Goal: Task Accomplishment & Management: Use online tool/utility

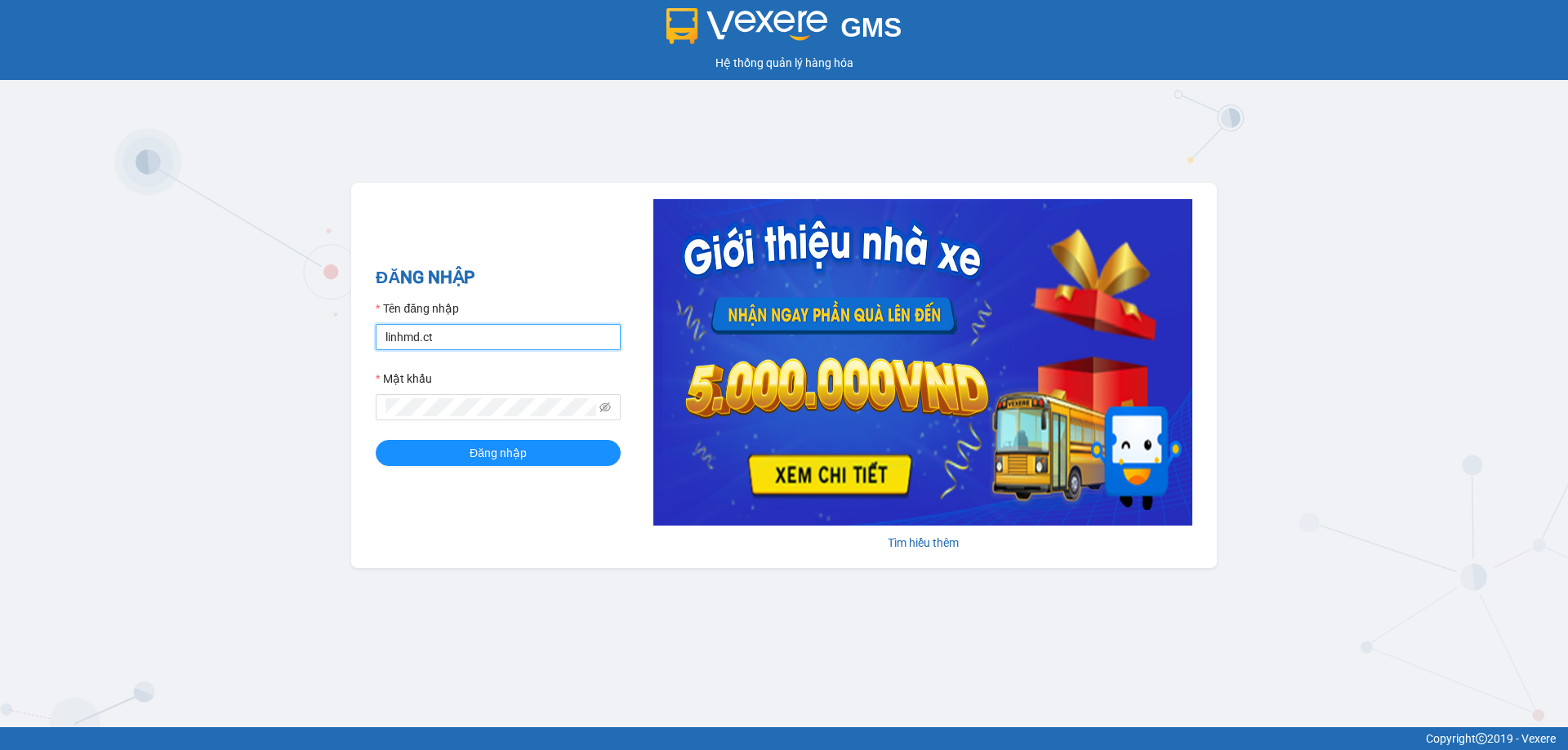
drag, startPoint x: 493, startPoint y: 329, endPoint x: 493, endPoint y: 346, distance: 17.0
click at [493, 329] on input "linhmd.ct" at bounding box center [498, 336] width 245 height 26
type input "nhatmd.ct"
click at [438, 461] on button "Đăng nhập" at bounding box center [498, 452] width 245 height 26
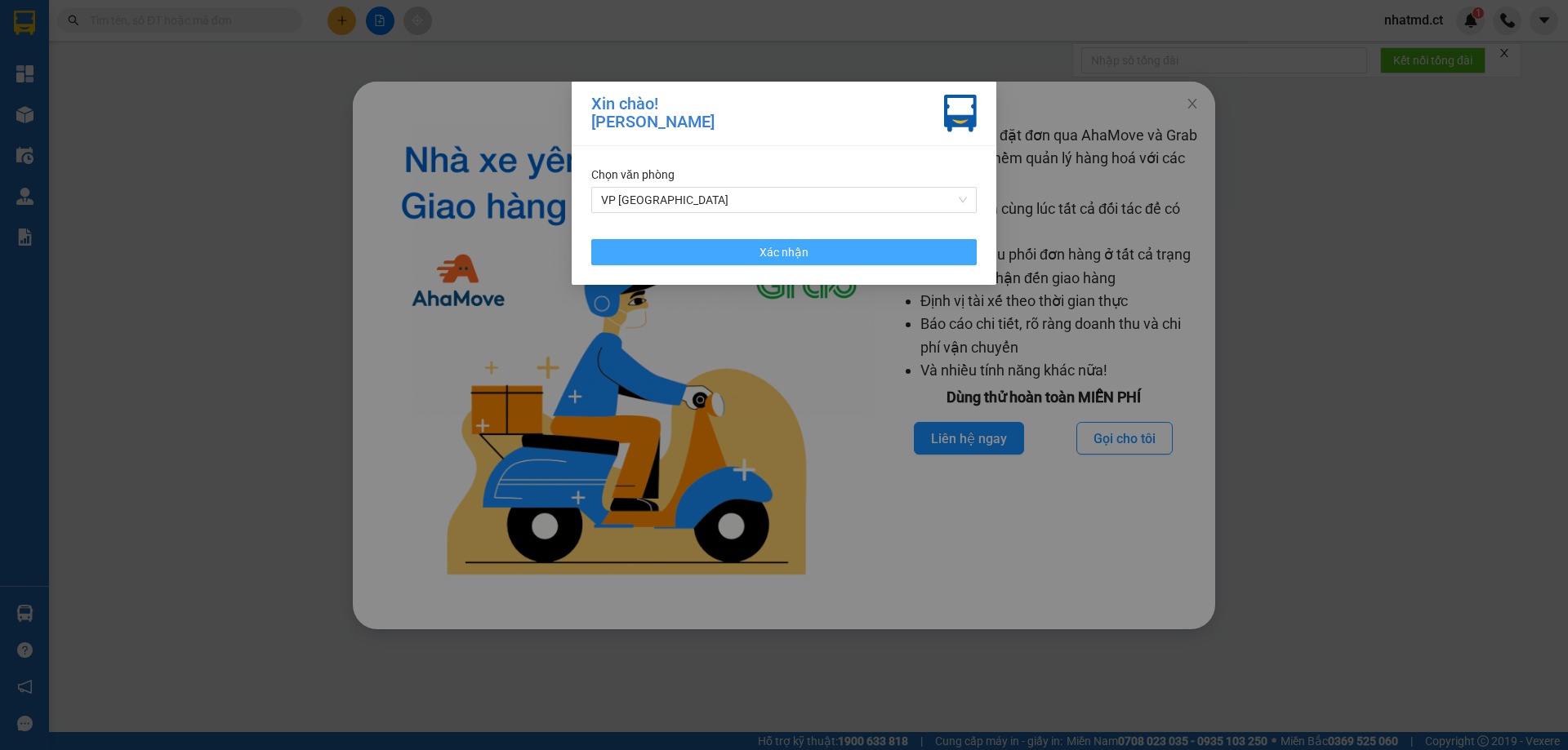
click at [819, 243] on button "Xác nhận" at bounding box center [783, 252] width 385 height 26
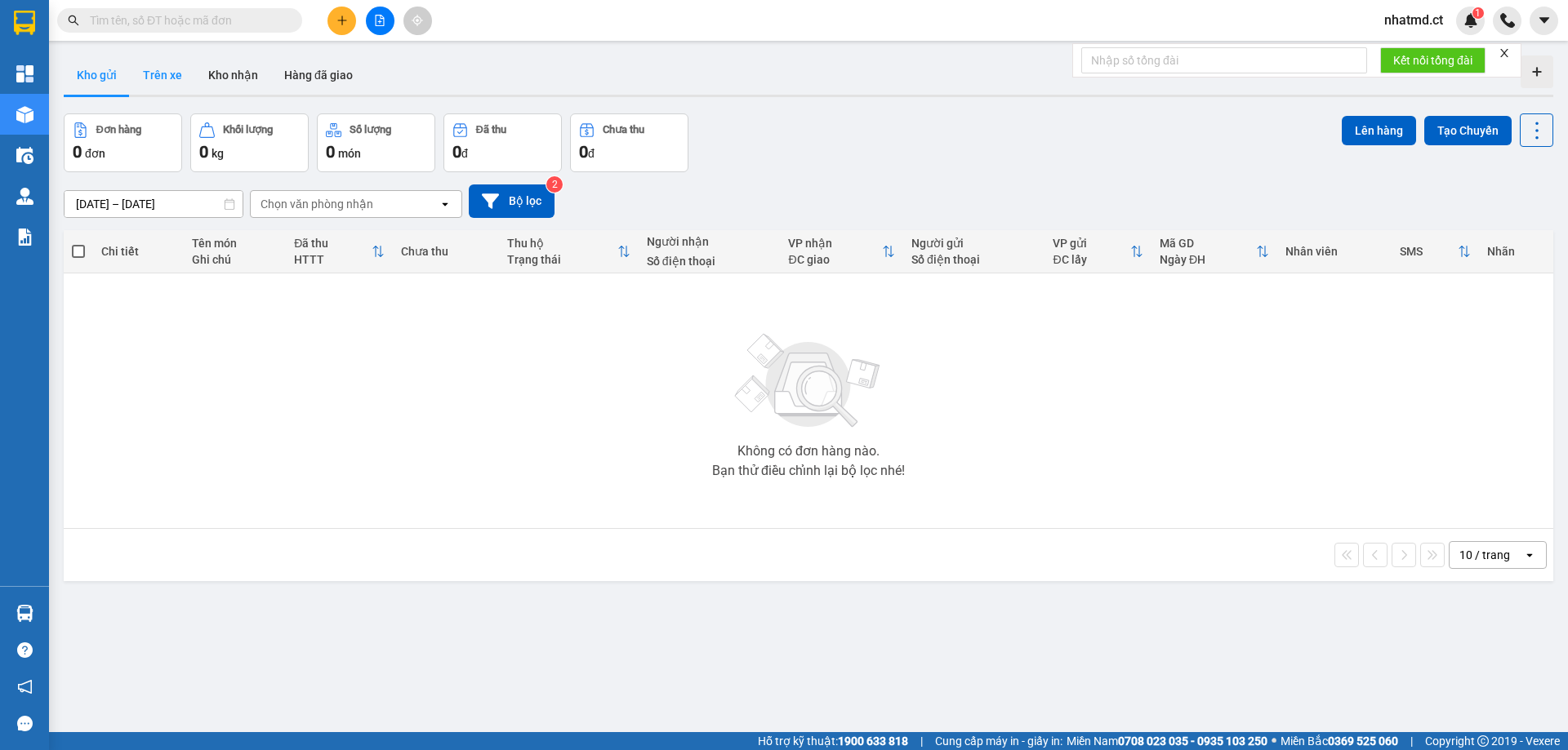
click at [165, 82] on button "Trên xe" at bounding box center [162, 75] width 65 height 39
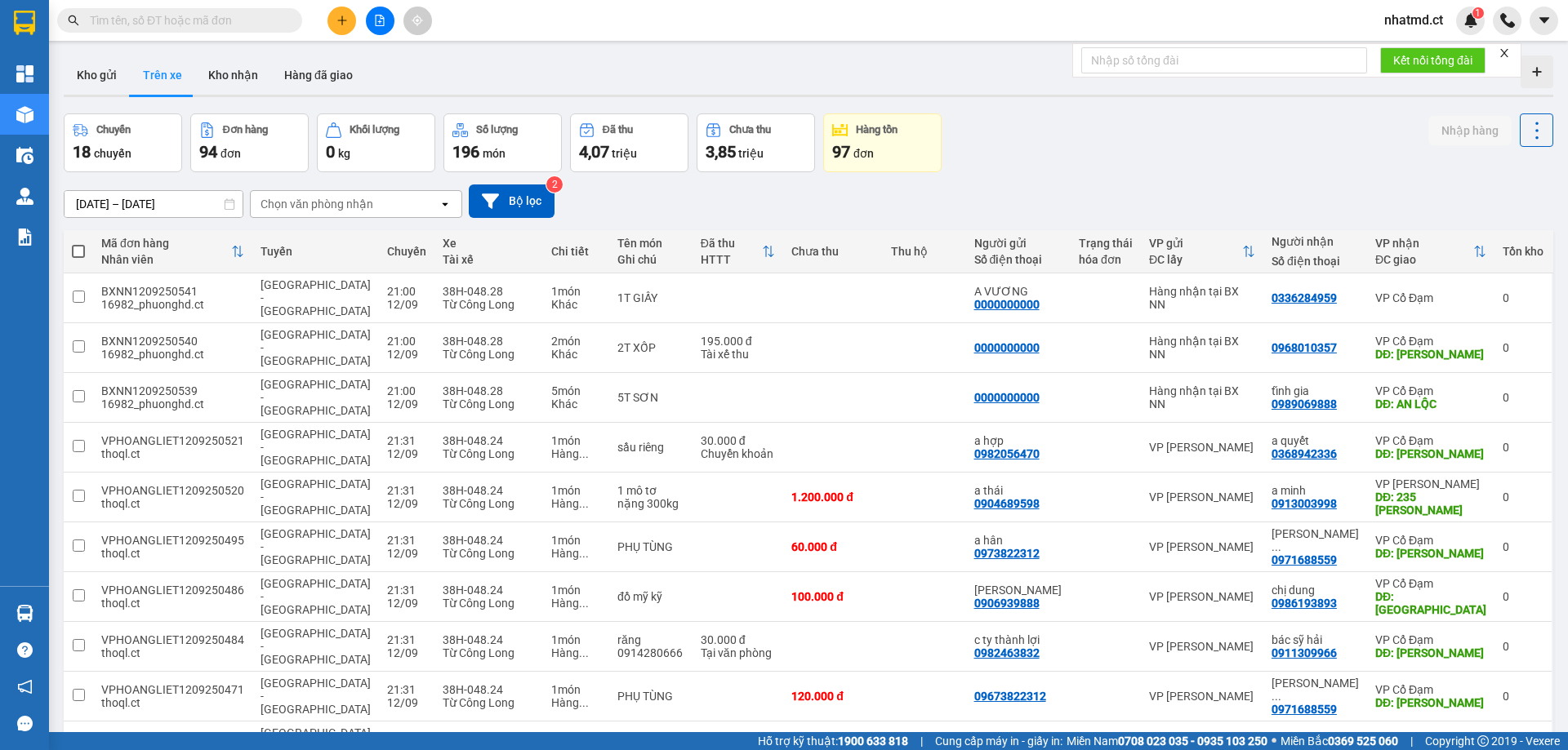
click at [325, 199] on div "Chọn văn phòng nhận" at bounding box center [316, 204] width 112 height 16
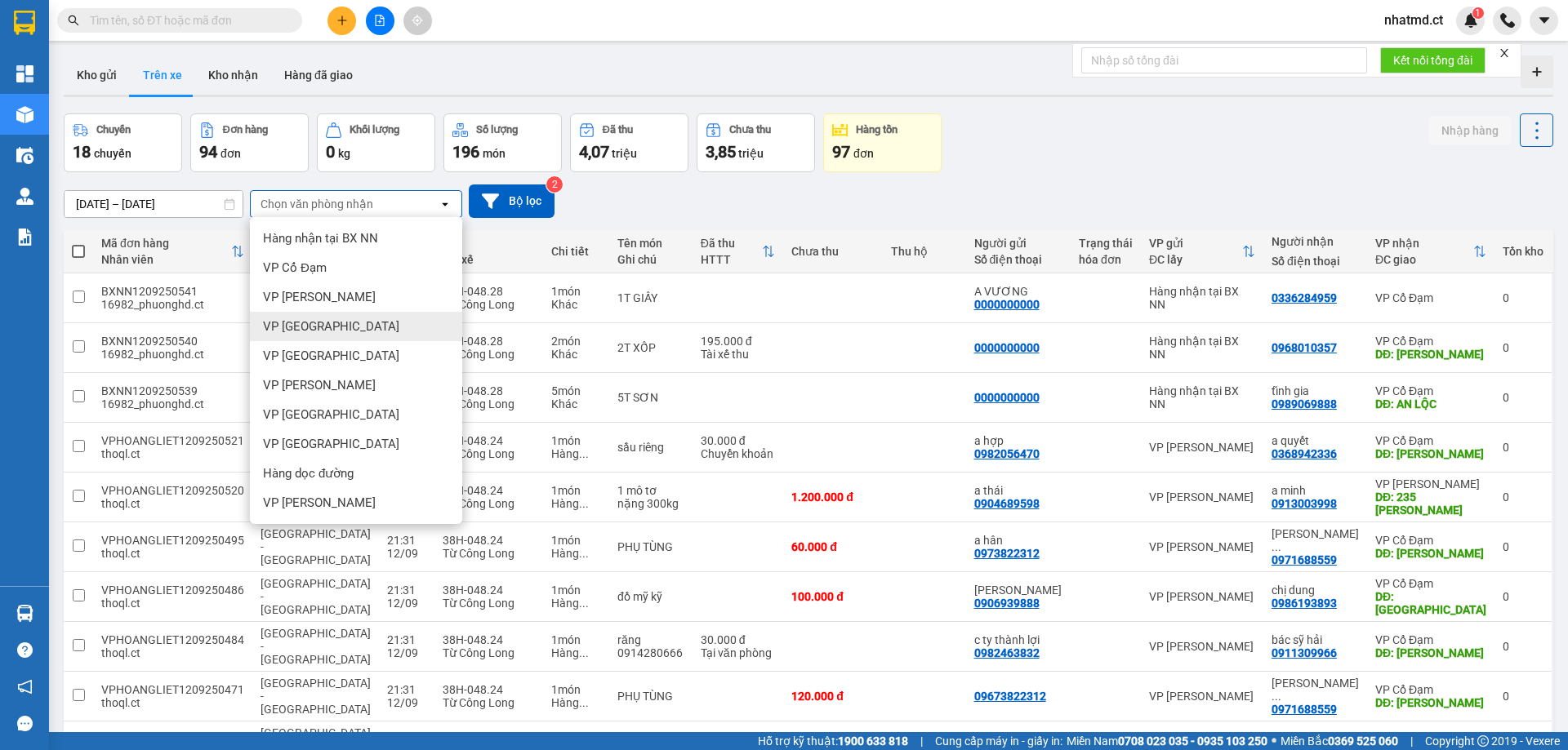
click at [316, 313] on div "VP [GEOGRAPHIC_DATA]" at bounding box center [355, 327] width 212 height 30
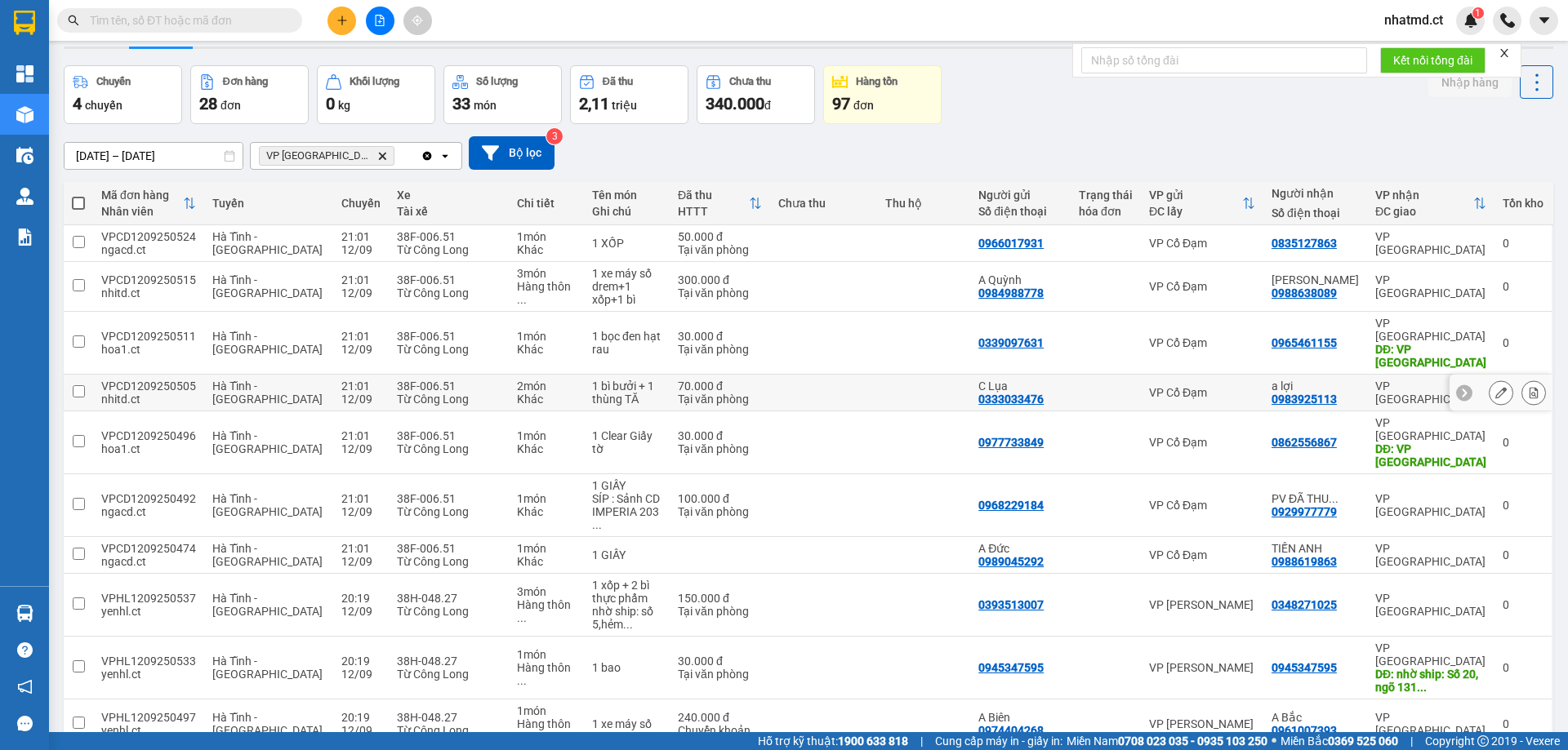
scroll to position [75, 0]
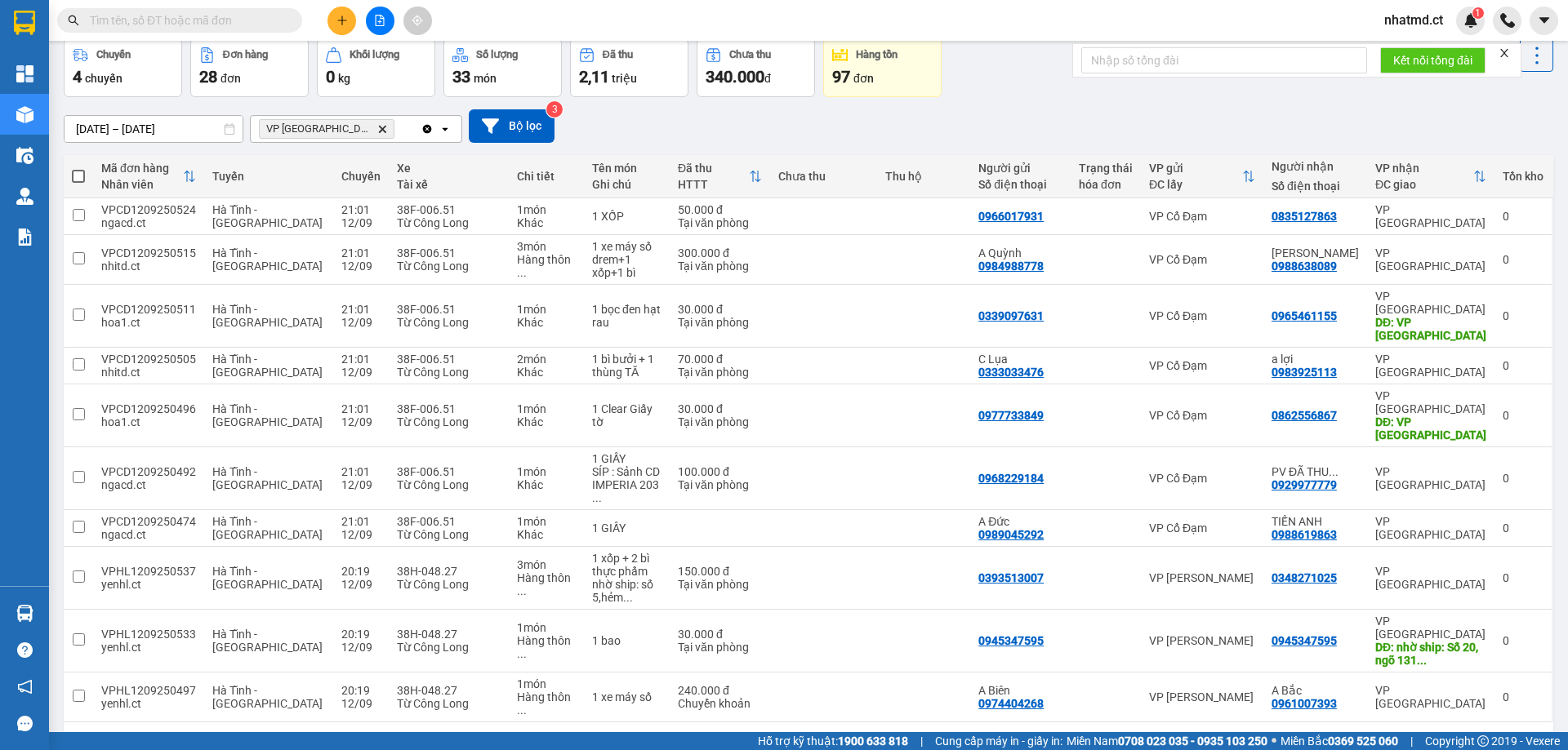
click at [1495, 740] on div "10 / trang" at bounding box center [1484, 748] width 51 height 16
click at [1488, 613] on span "100 / trang" at bounding box center [1479, 620] width 59 height 16
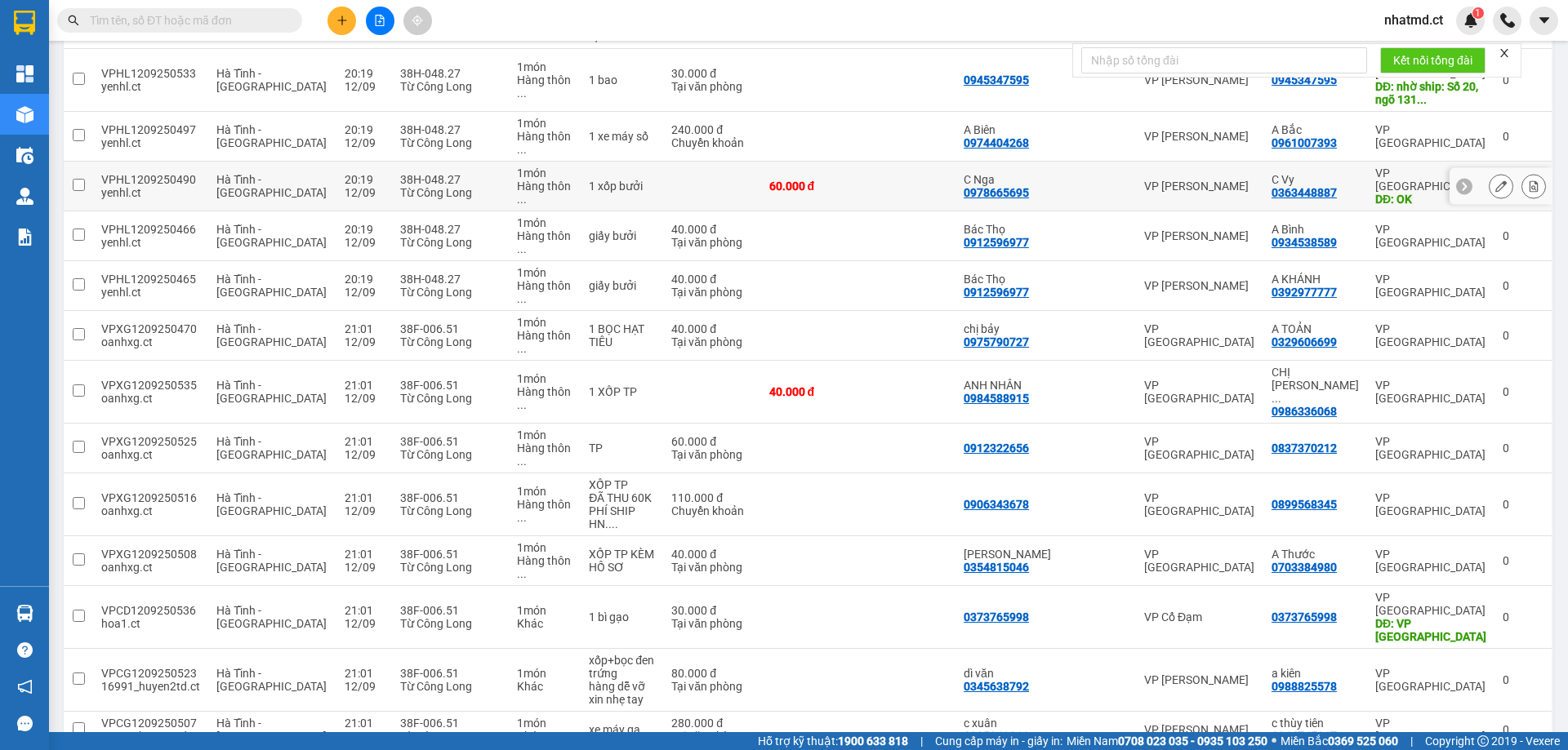
scroll to position [754, 0]
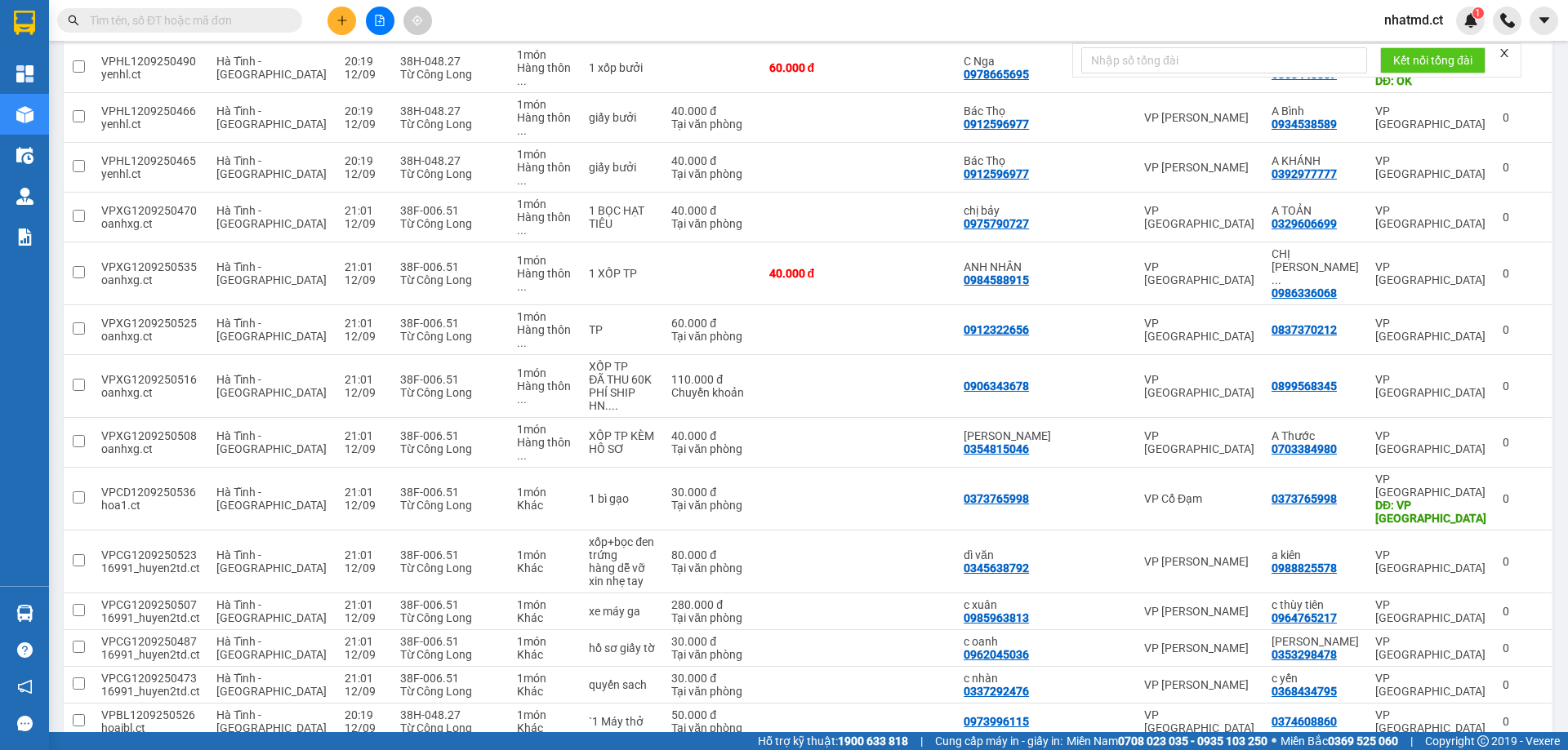
click at [509, 740] on td "1 món Khác" at bounding box center [546, 759] width 73 height 36
checkbox input "true"
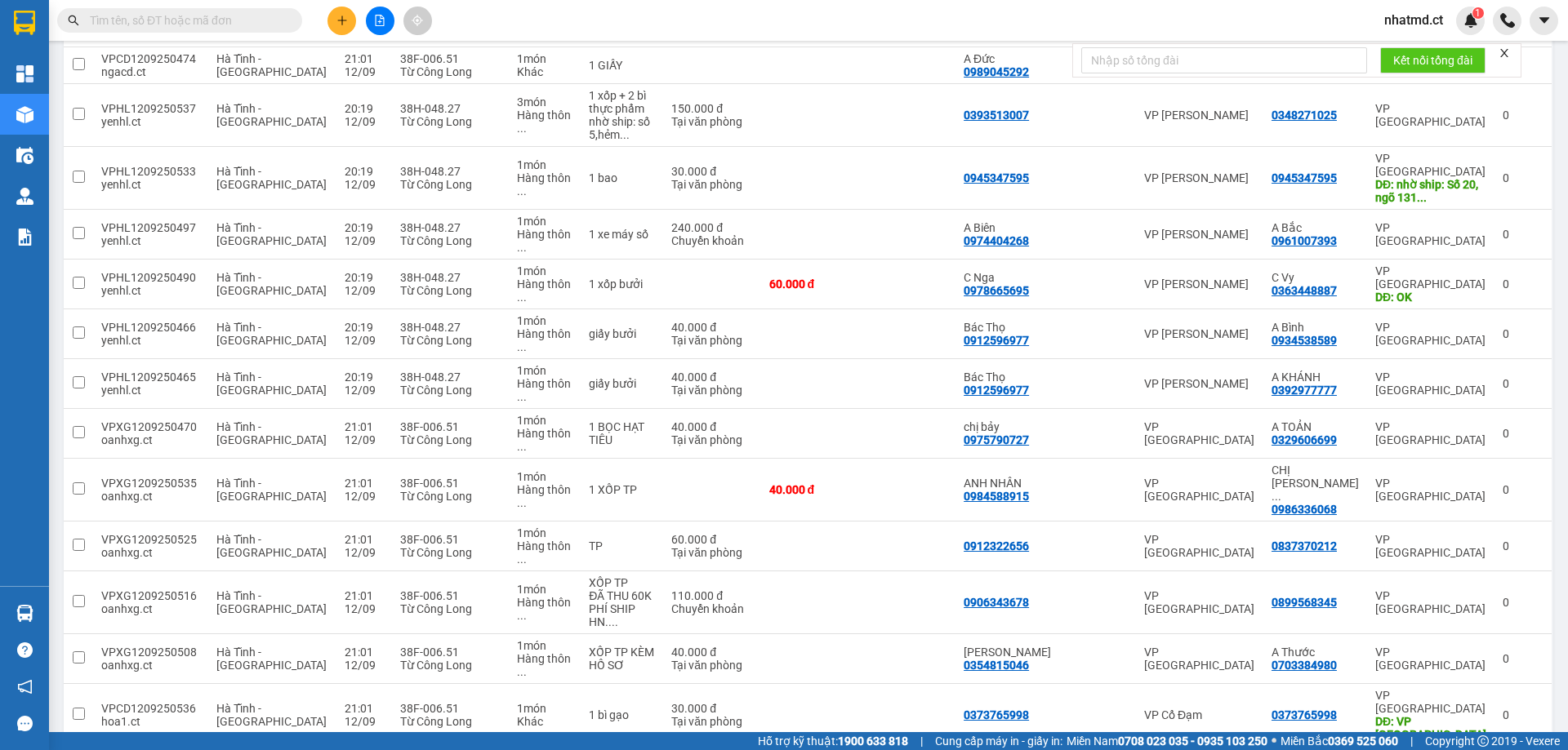
scroll to position [509, 0]
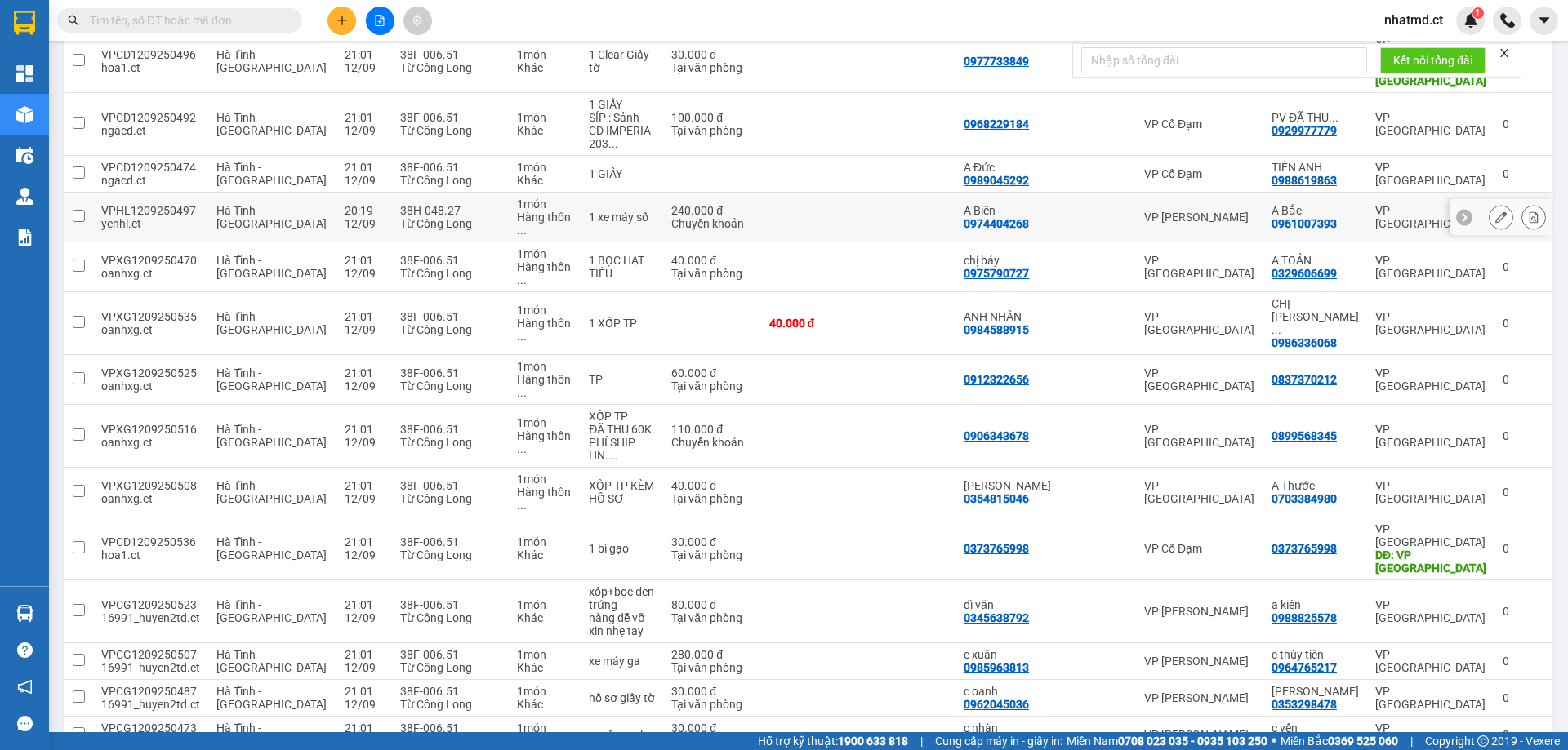
scroll to position [458, 0]
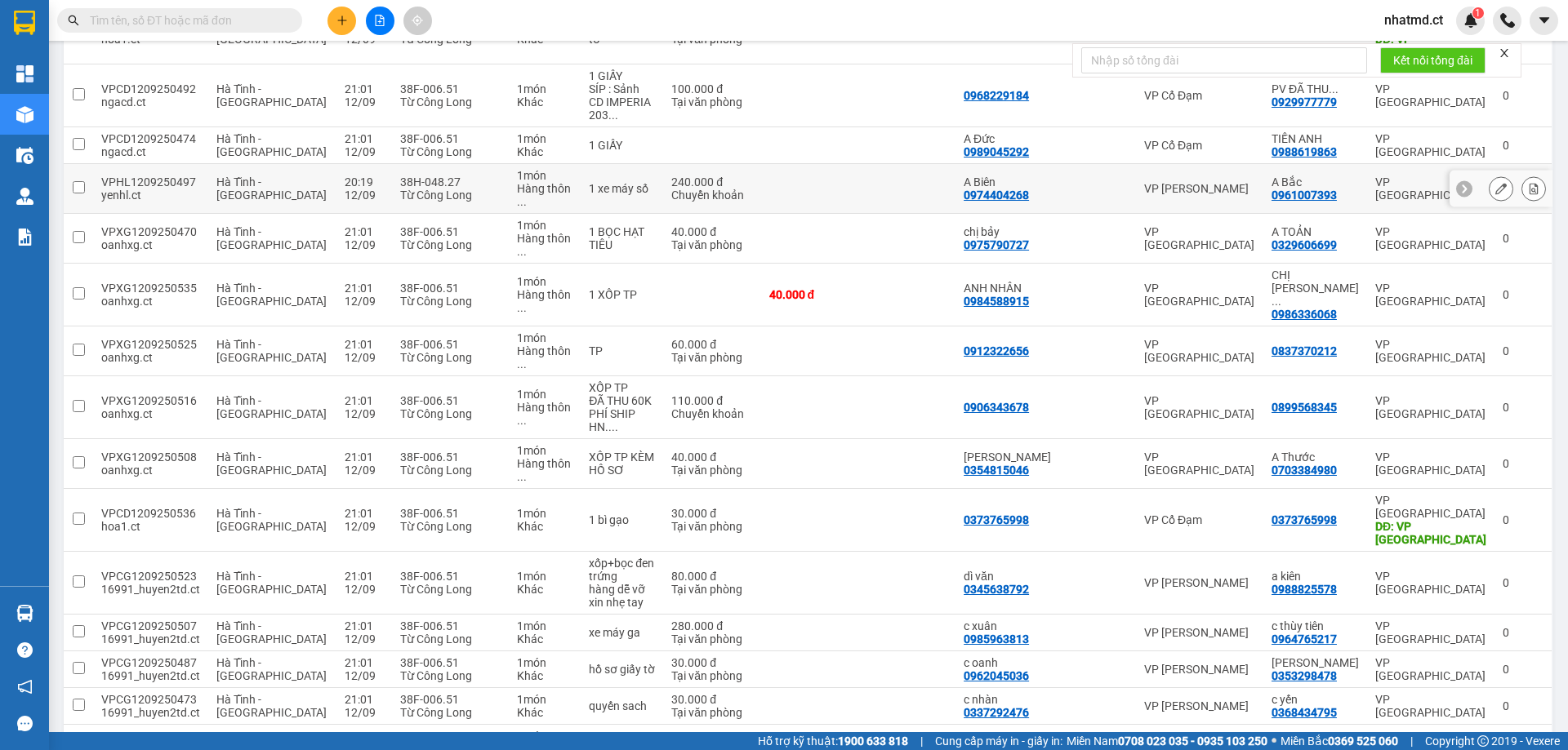
click at [580, 164] on td "1 xe máy số" at bounding box center [622, 189] width 83 height 50
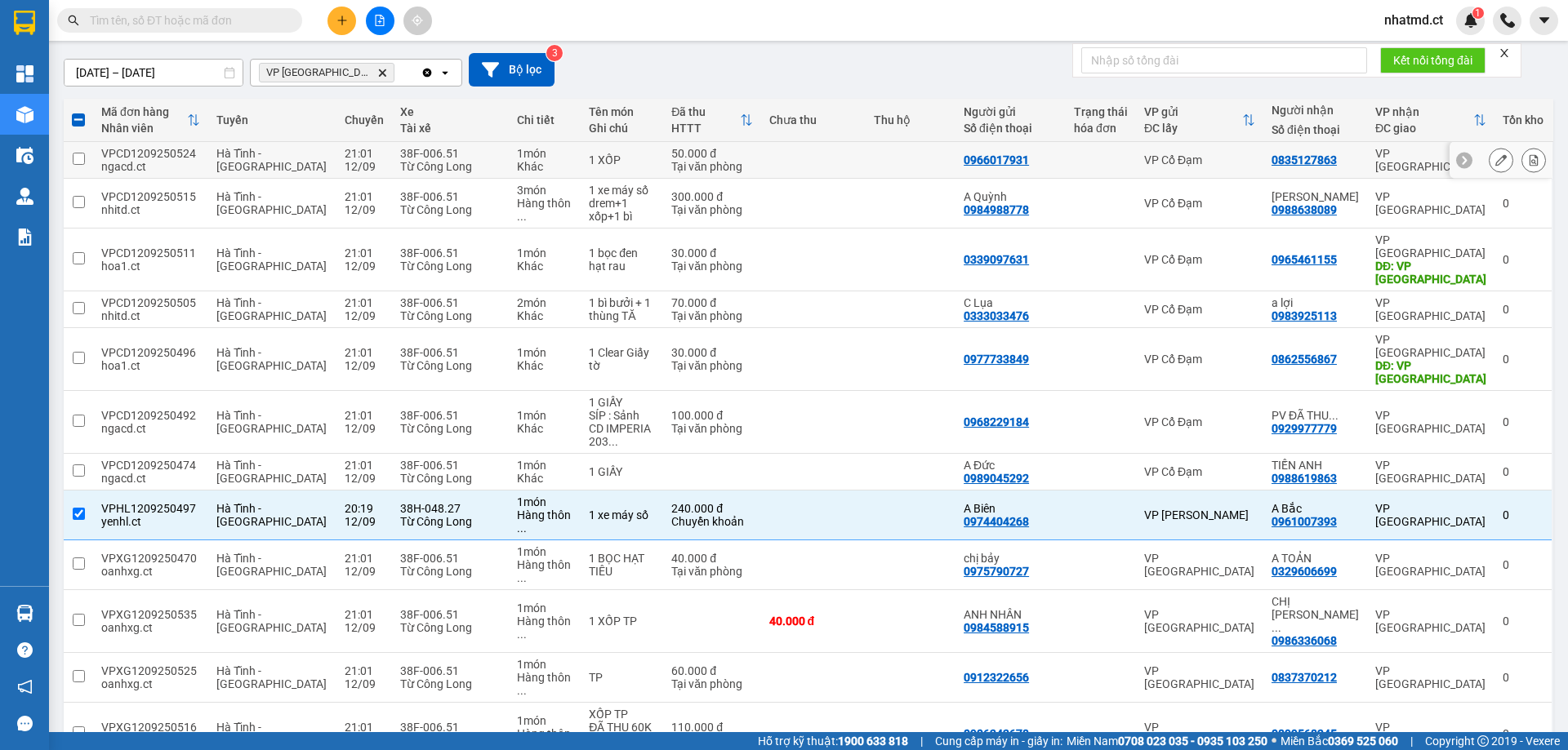
scroll to position [0, 0]
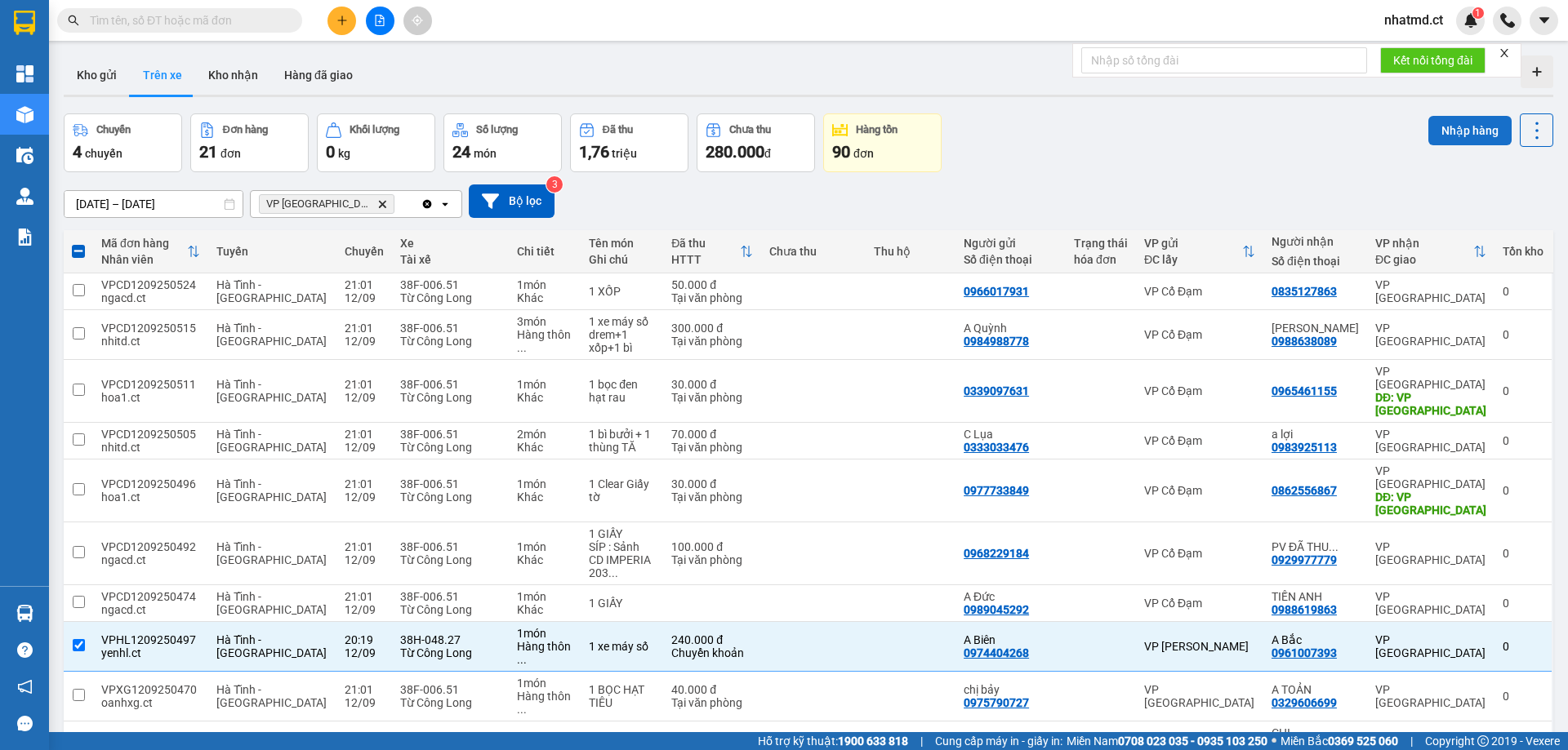
click at [1433, 133] on button "Nhập hàng" at bounding box center [1470, 131] width 84 height 30
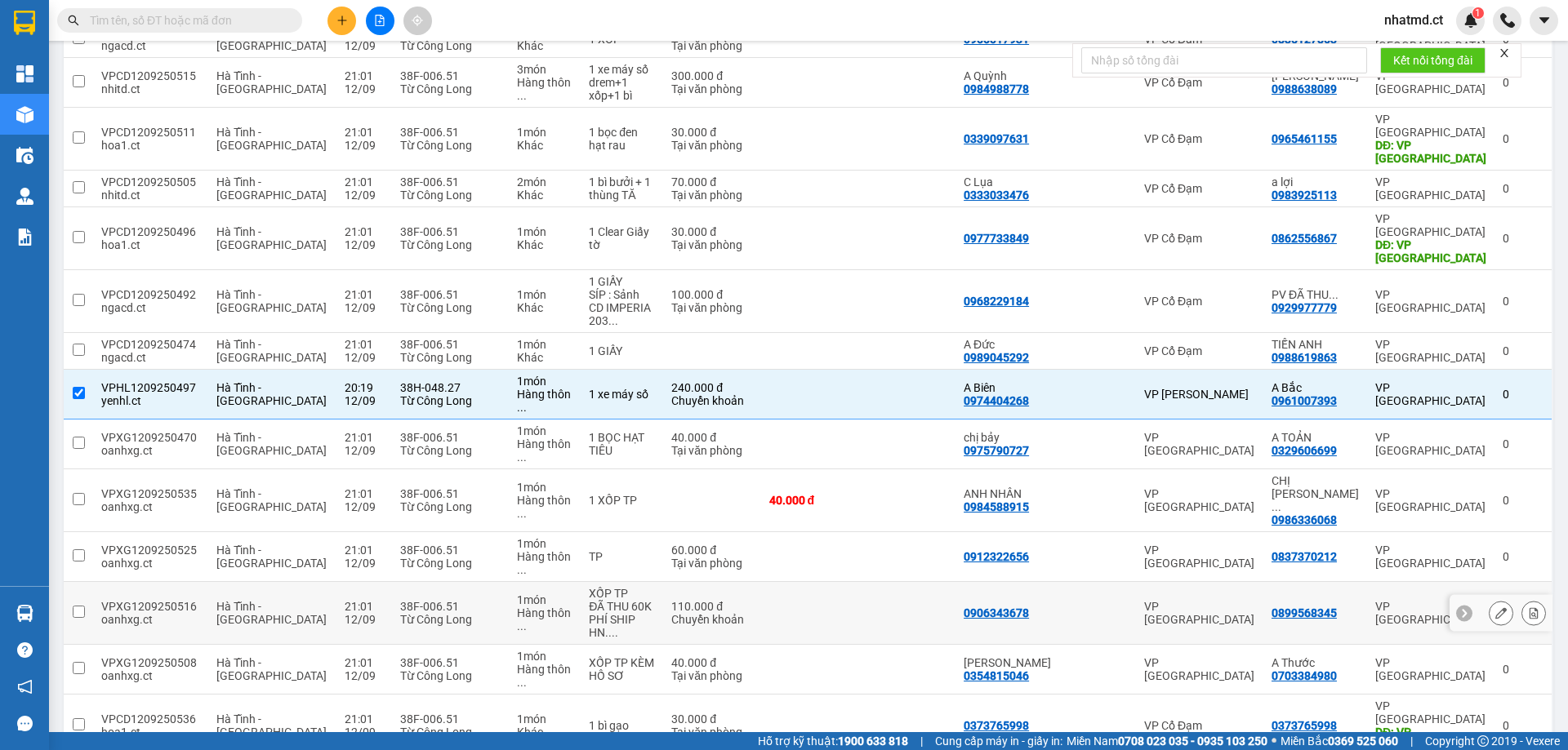
scroll to position [408, 0]
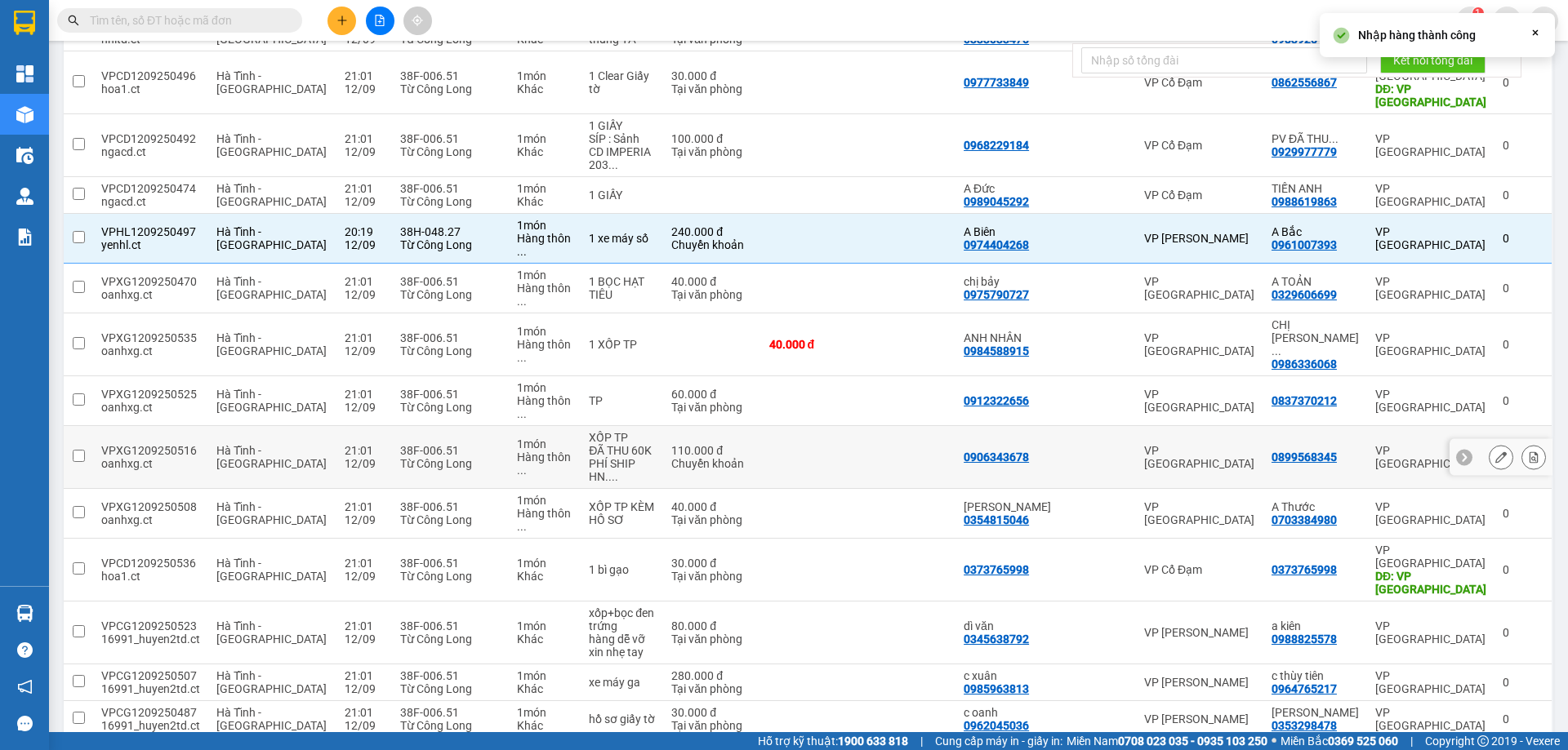
checkbox input "false"
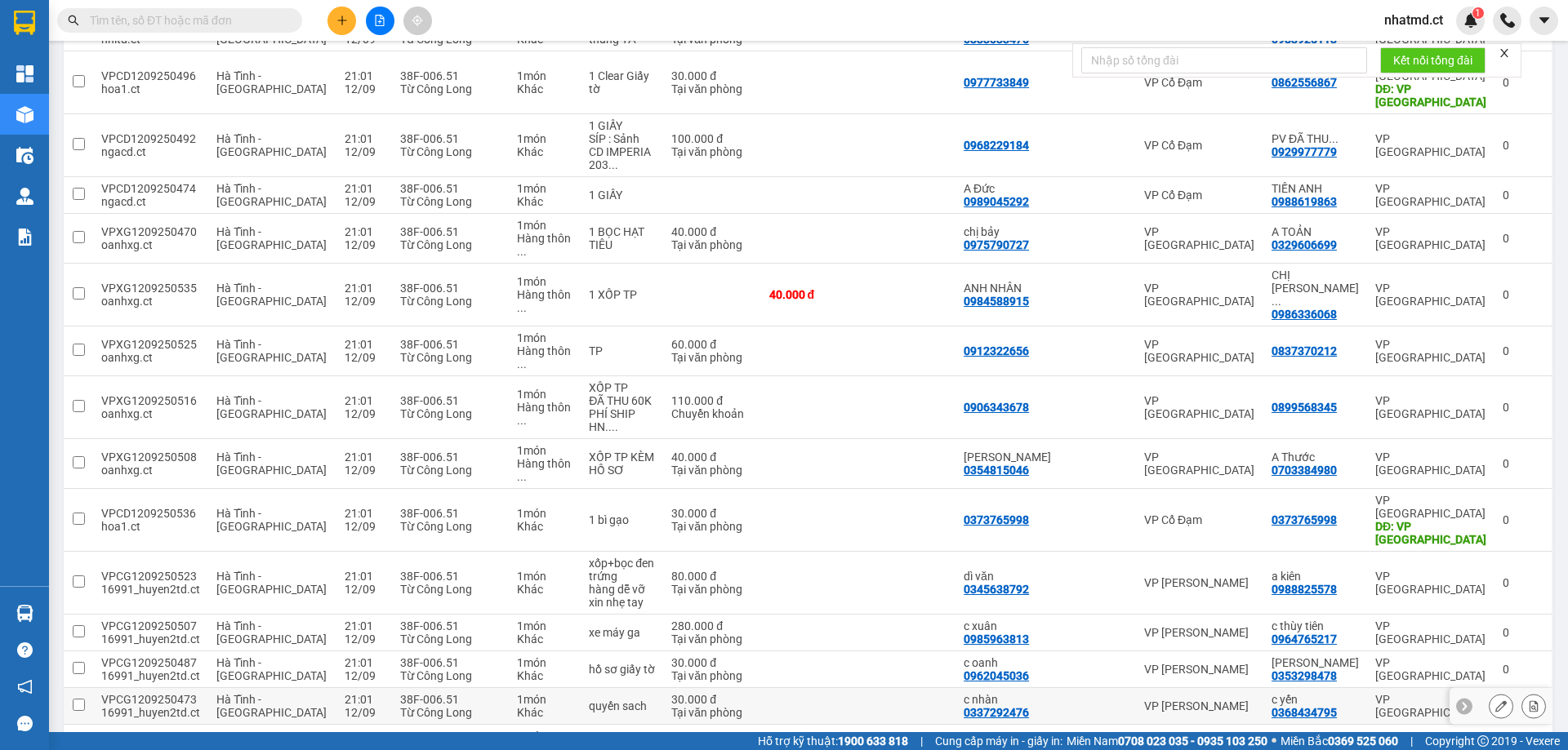
click at [443, 706] on div "Từ Công Long" at bounding box center [451, 713] width 100 height 13
checkbox input "true"
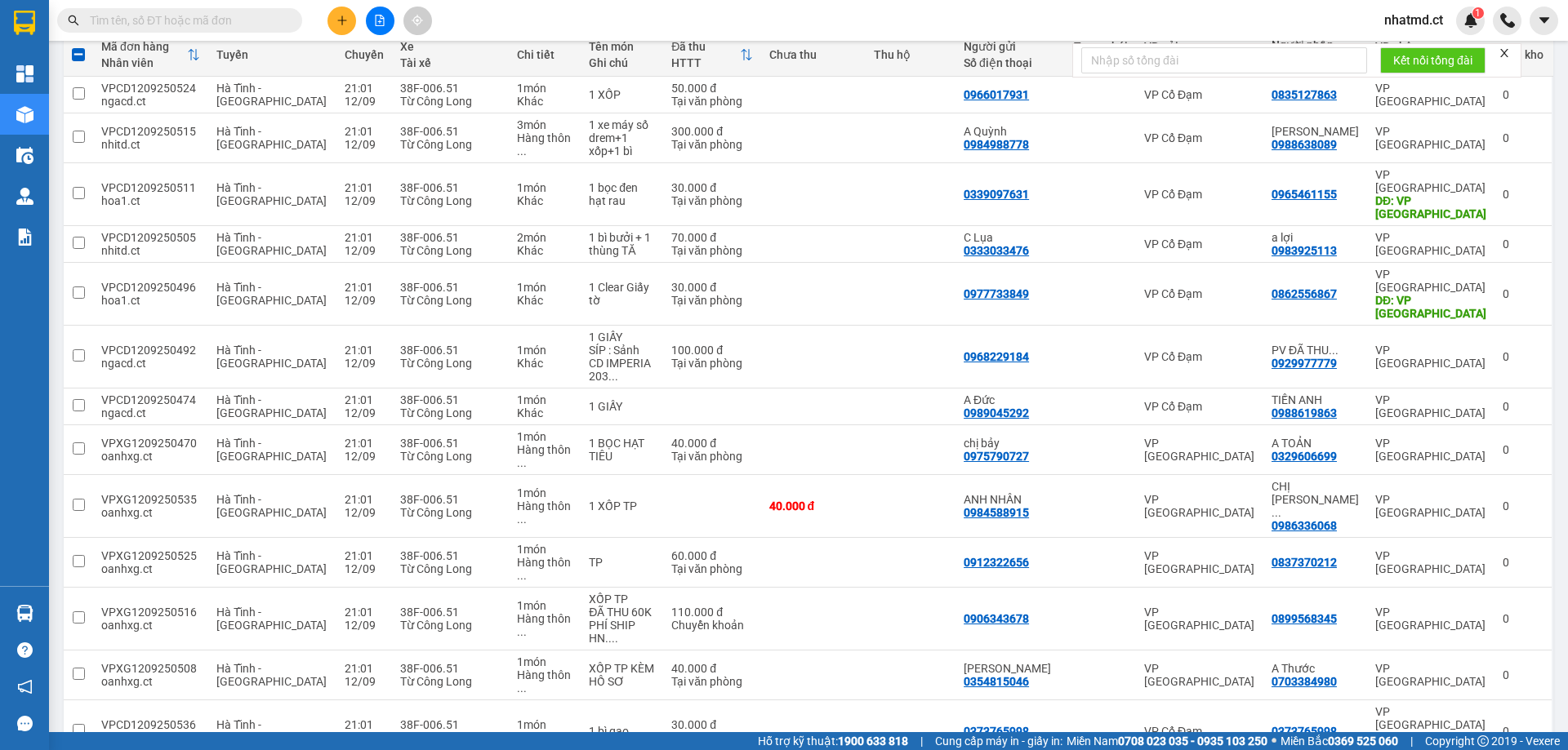
scroll to position [163, 0]
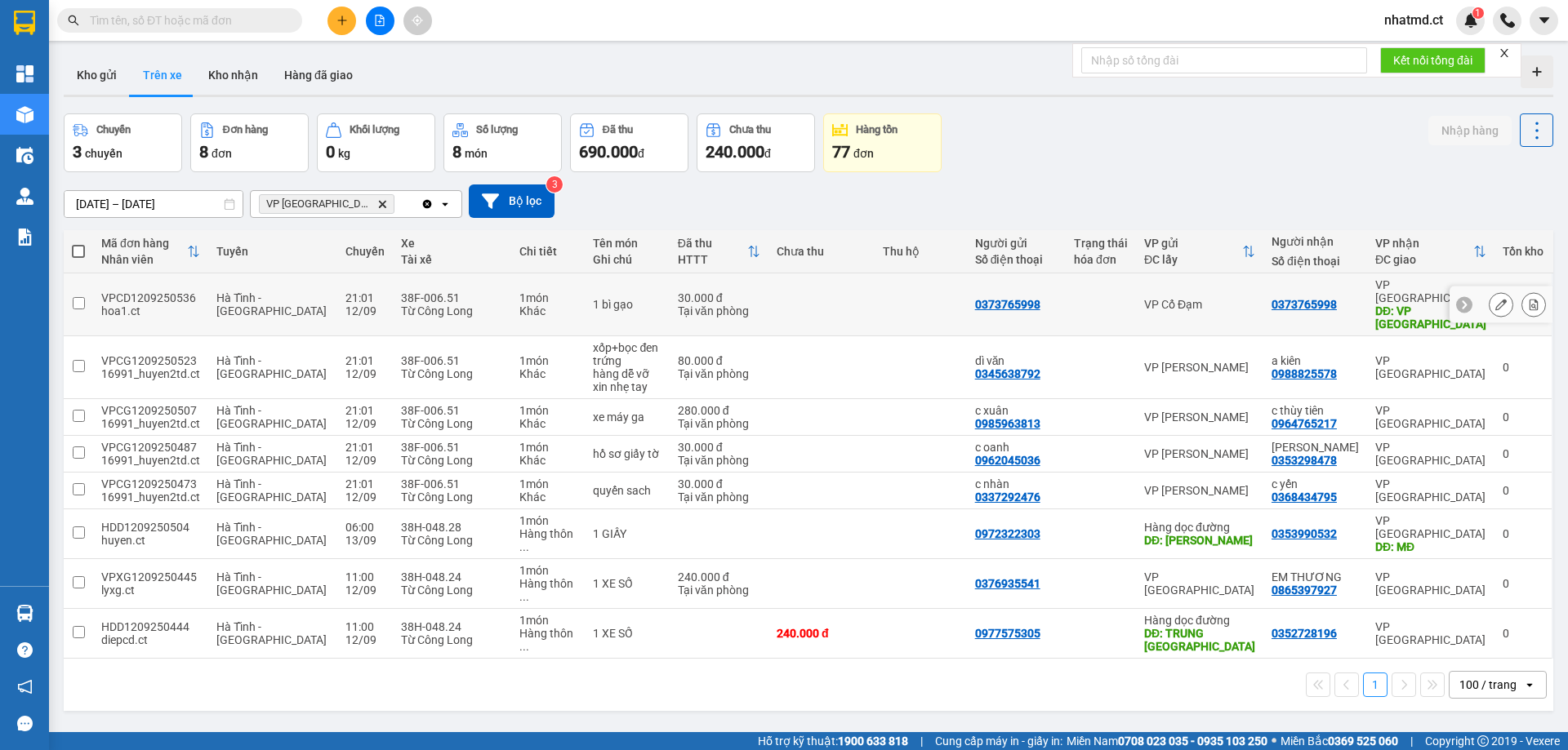
click at [840, 306] on td at bounding box center [821, 304] width 107 height 62
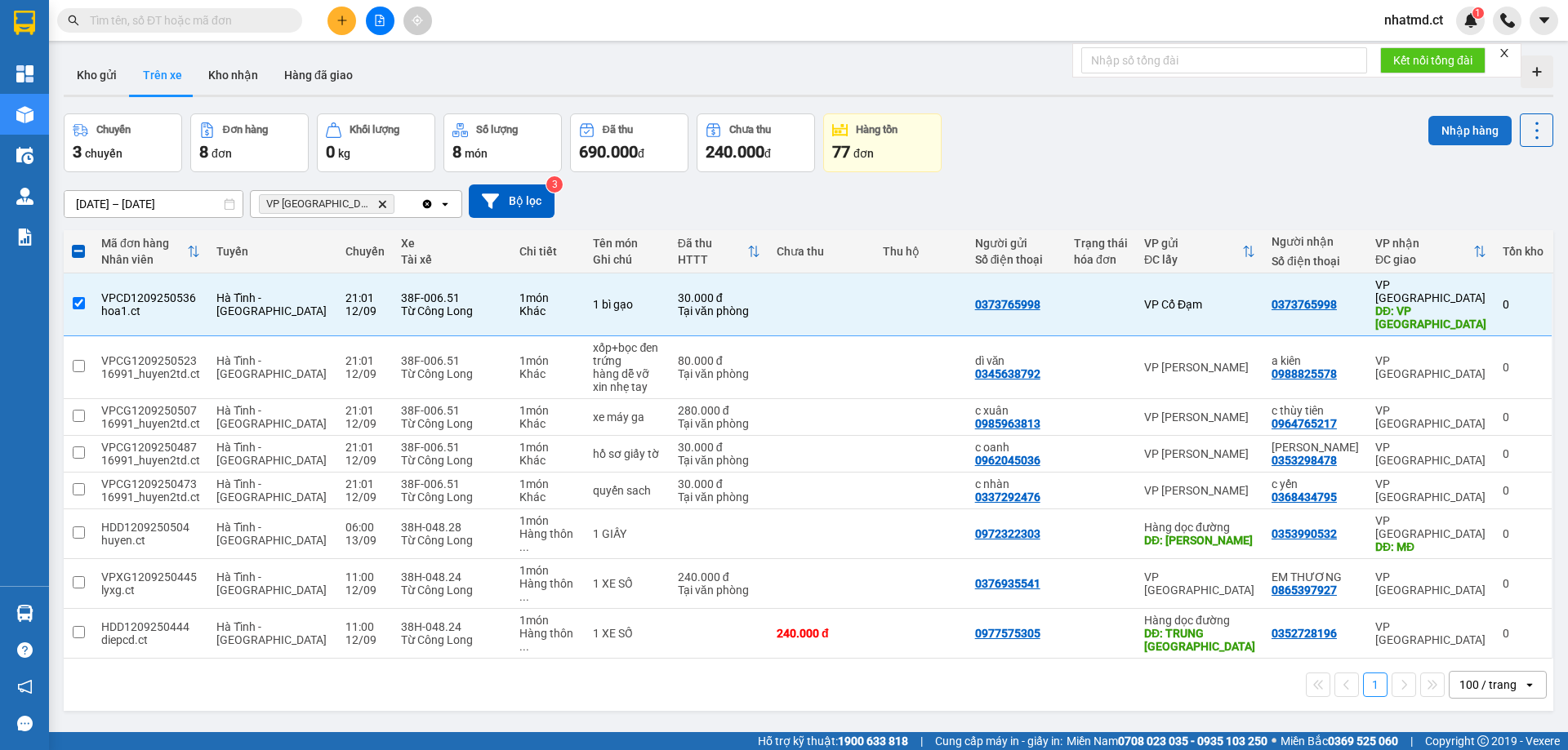
click at [1445, 132] on button "Nhập hàng" at bounding box center [1470, 131] width 84 height 30
checkbox input "false"
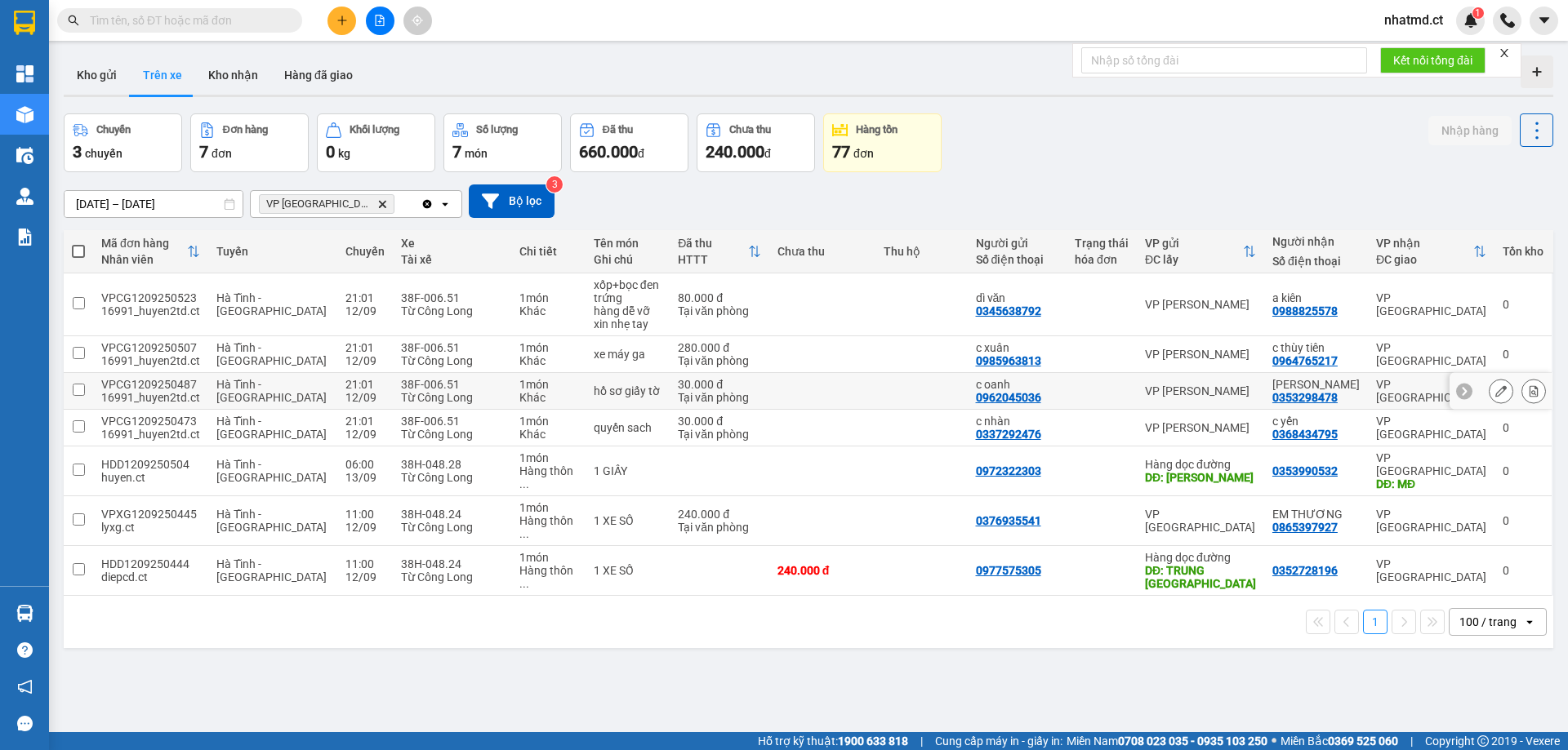
click at [645, 388] on div "hồ sơ giấy tờ" at bounding box center [627, 391] width 68 height 13
checkbox input "true"
click at [443, 437] on div "Từ Công Long" at bounding box center [452, 434] width 102 height 13
checkbox input "true"
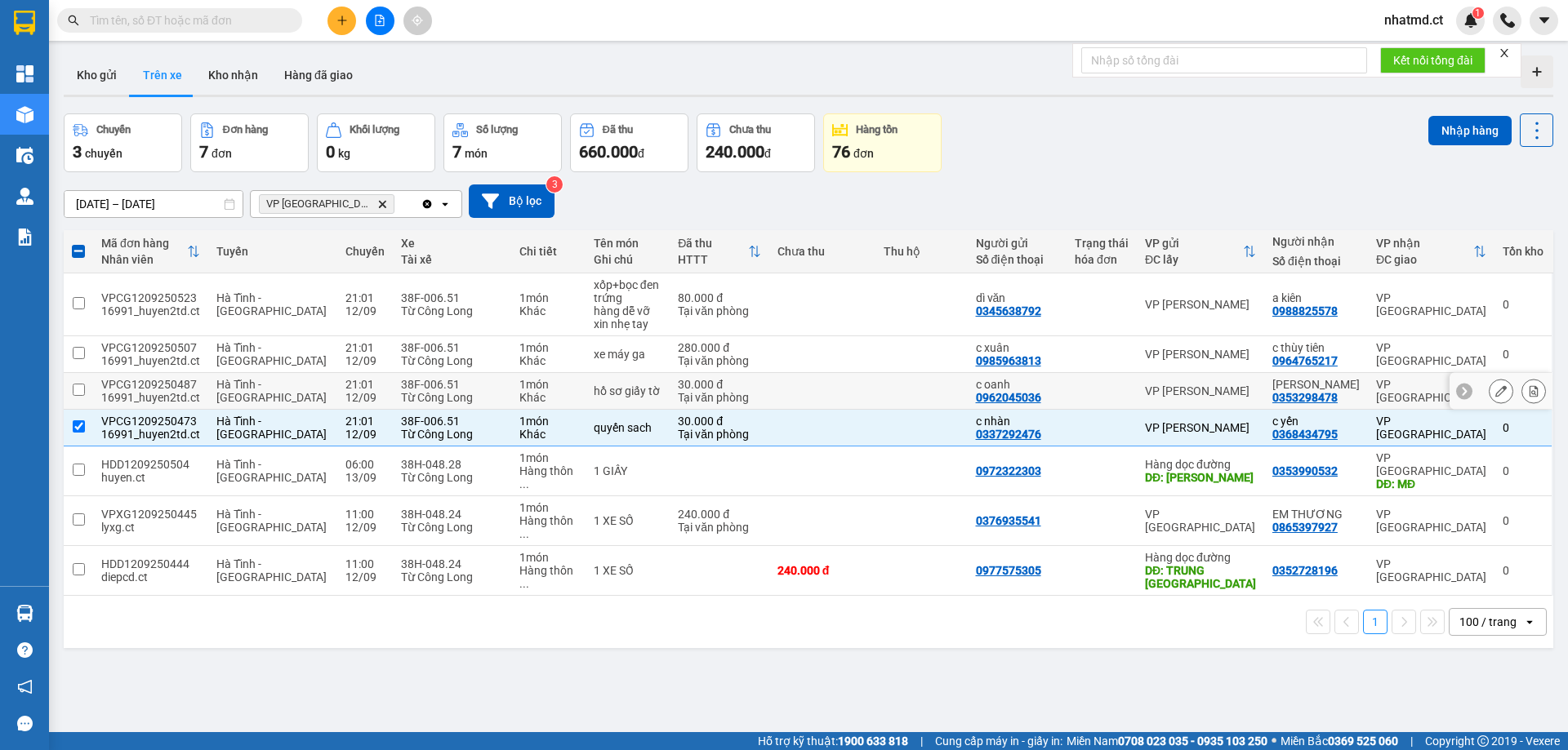
click at [449, 400] on div "Từ Công Long" at bounding box center [452, 398] width 102 height 13
checkbox input "true"
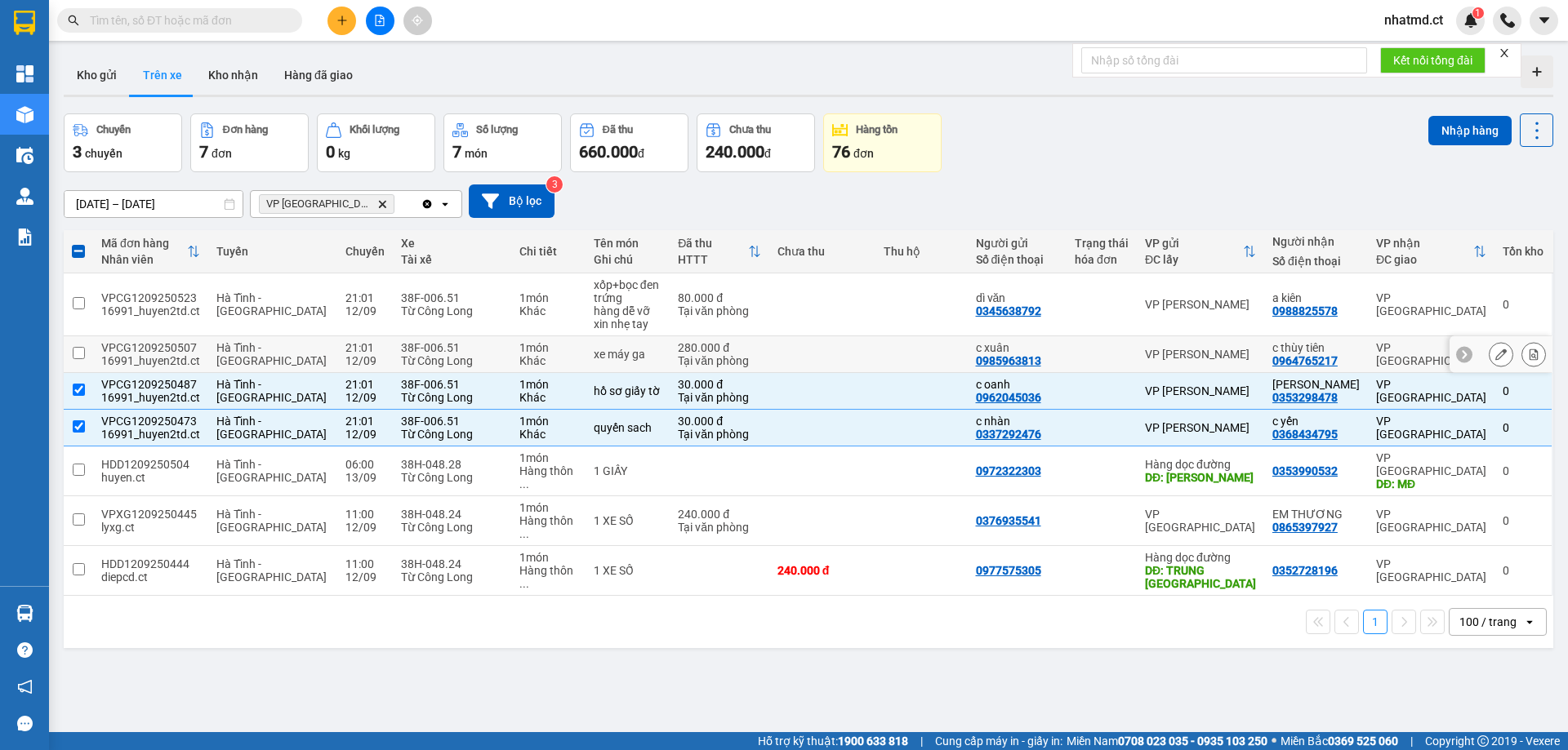
click at [448, 341] on div "38F-006.51" at bounding box center [452, 348] width 102 height 13
checkbox input "true"
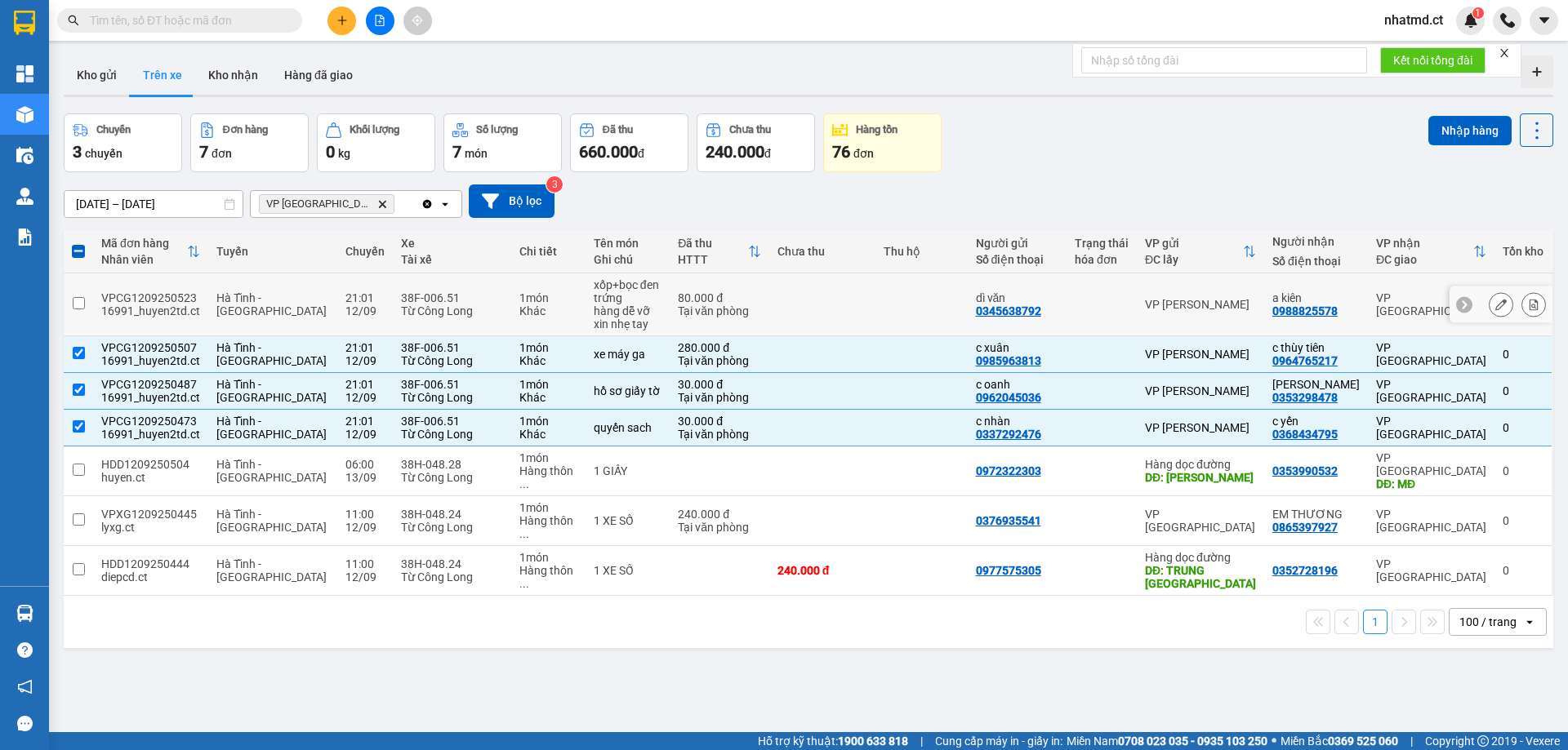
click at [450, 323] on td "38F-006.51 Từ Công Long" at bounding box center [452, 304] width 118 height 62
checkbox input "true"
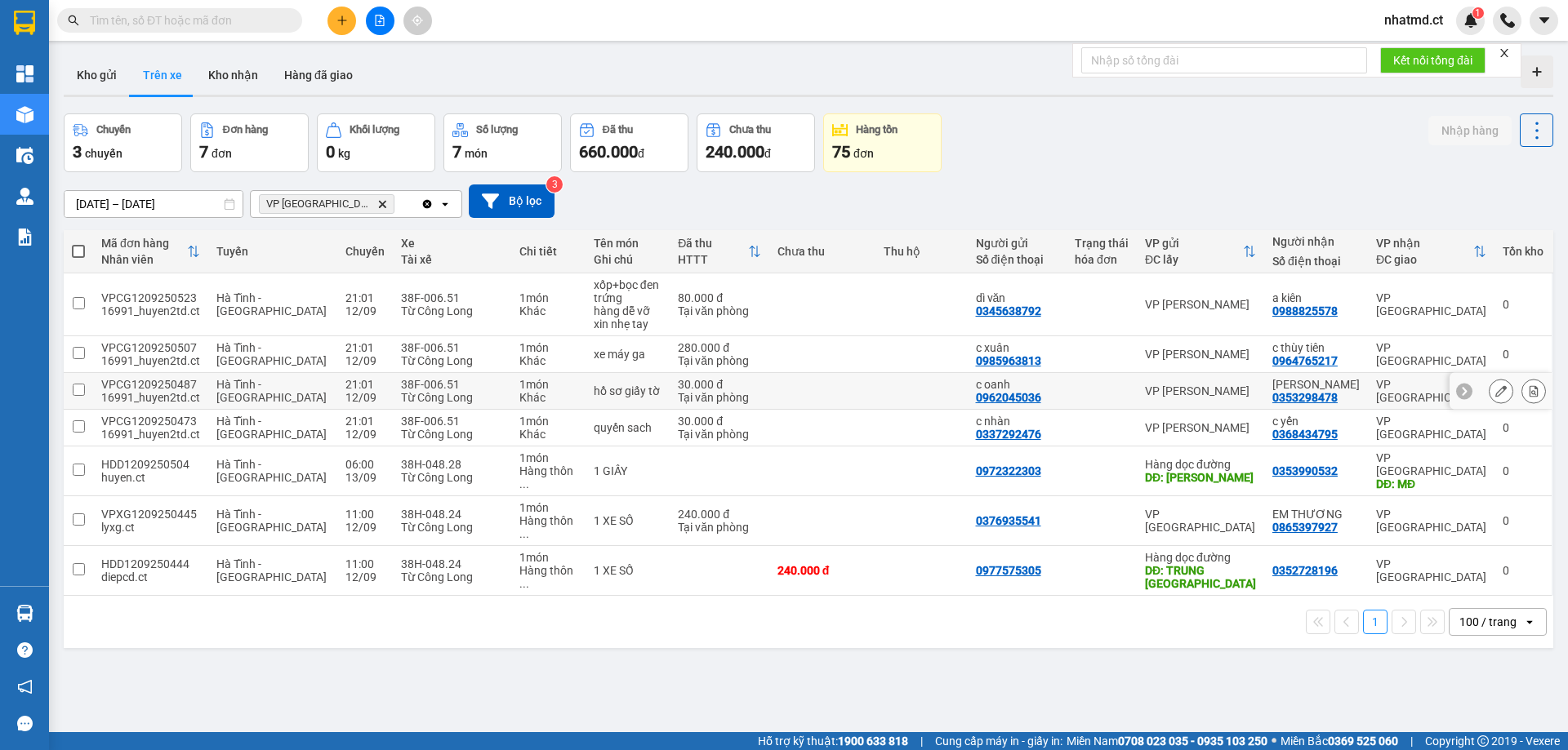
click at [670, 402] on td "30.000 đ Tại văn phòng" at bounding box center [719, 391] width 99 height 36
checkbox input "true"
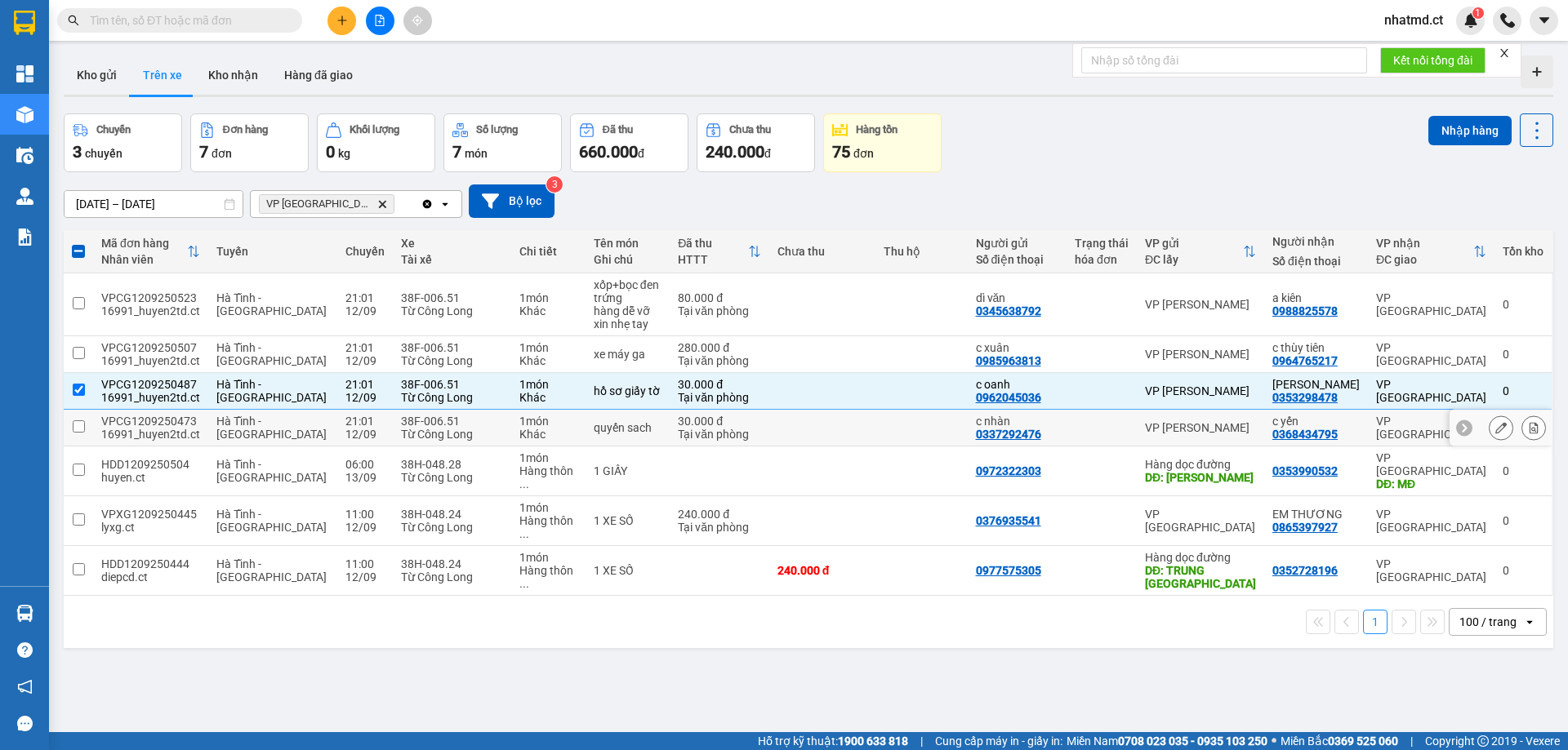
click at [649, 420] on td "quyến sach" at bounding box center [627, 428] width 85 height 36
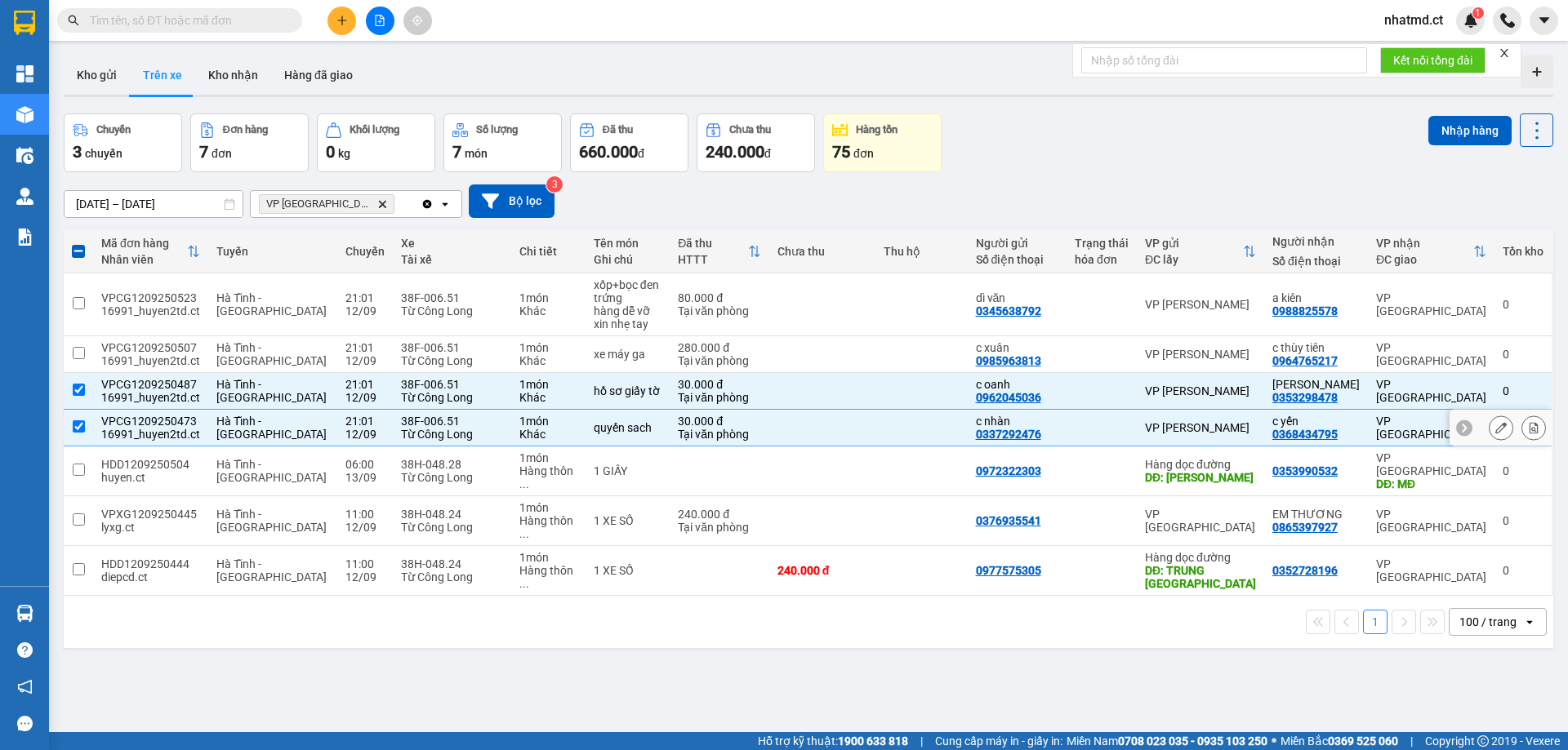
click at [910, 431] on td at bounding box center [920, 428] width 91 height 36
checkbox input "false"
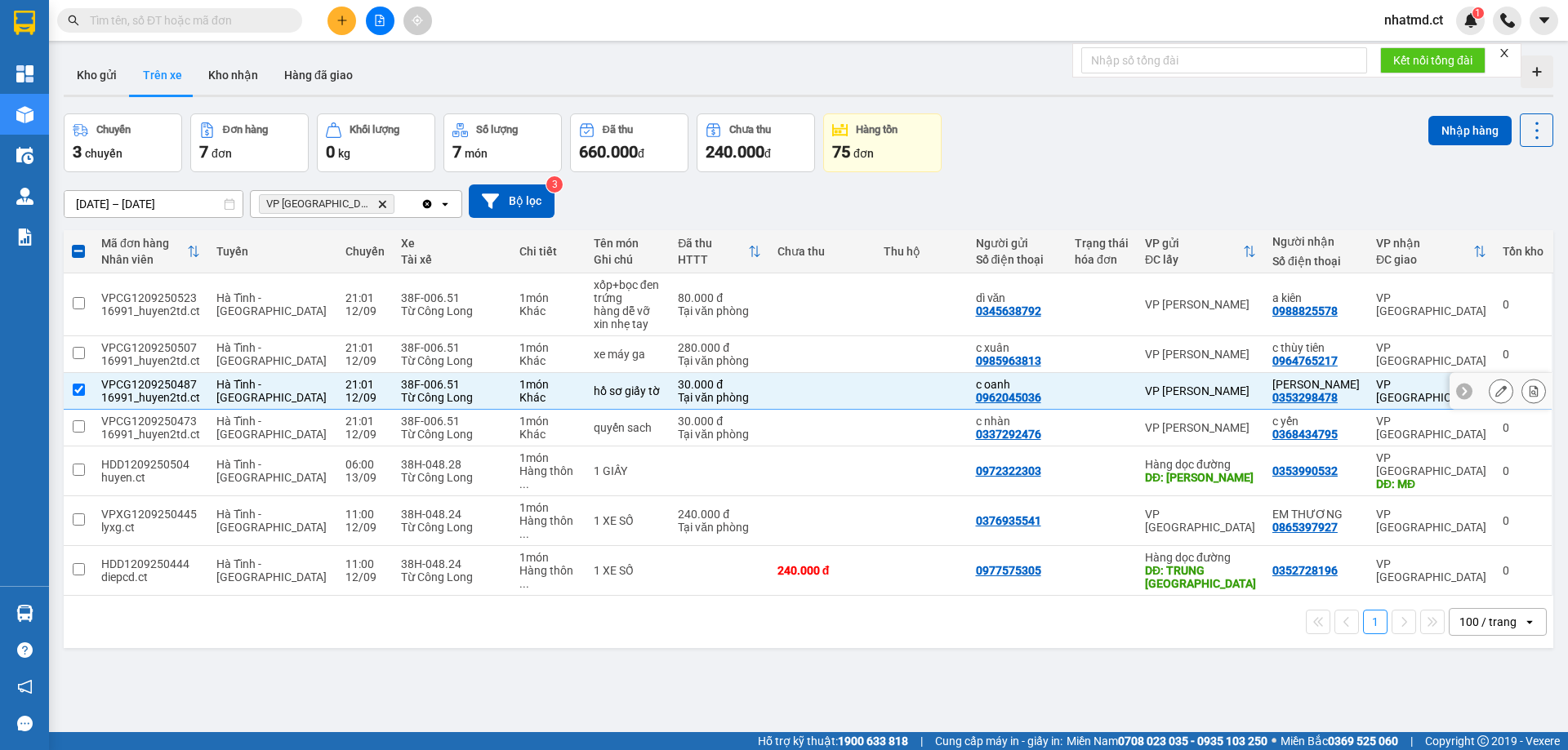
click at [901, 401] on td at bounding box center [920, 391] width 91 height 36
checkbox input "false"
